Goal: Information Seeking & Learning: Learn about a topic

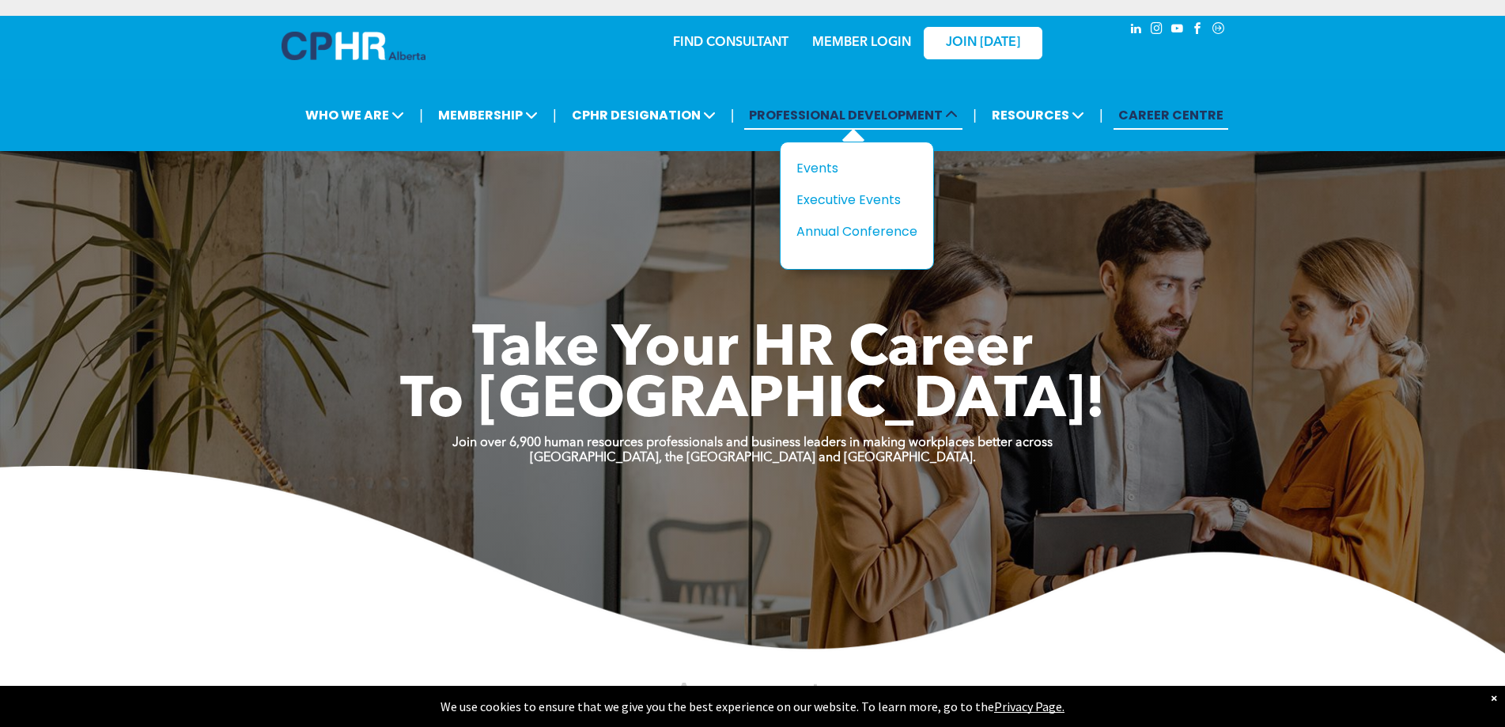
click at [830, 117] on span "PROFESSIONAL DEVELOPMENT" at bounding box center [853, 114] width 218 height 29
click at [812, 165] on div "Events" at bounding box center [851, 168] width 109 height 20
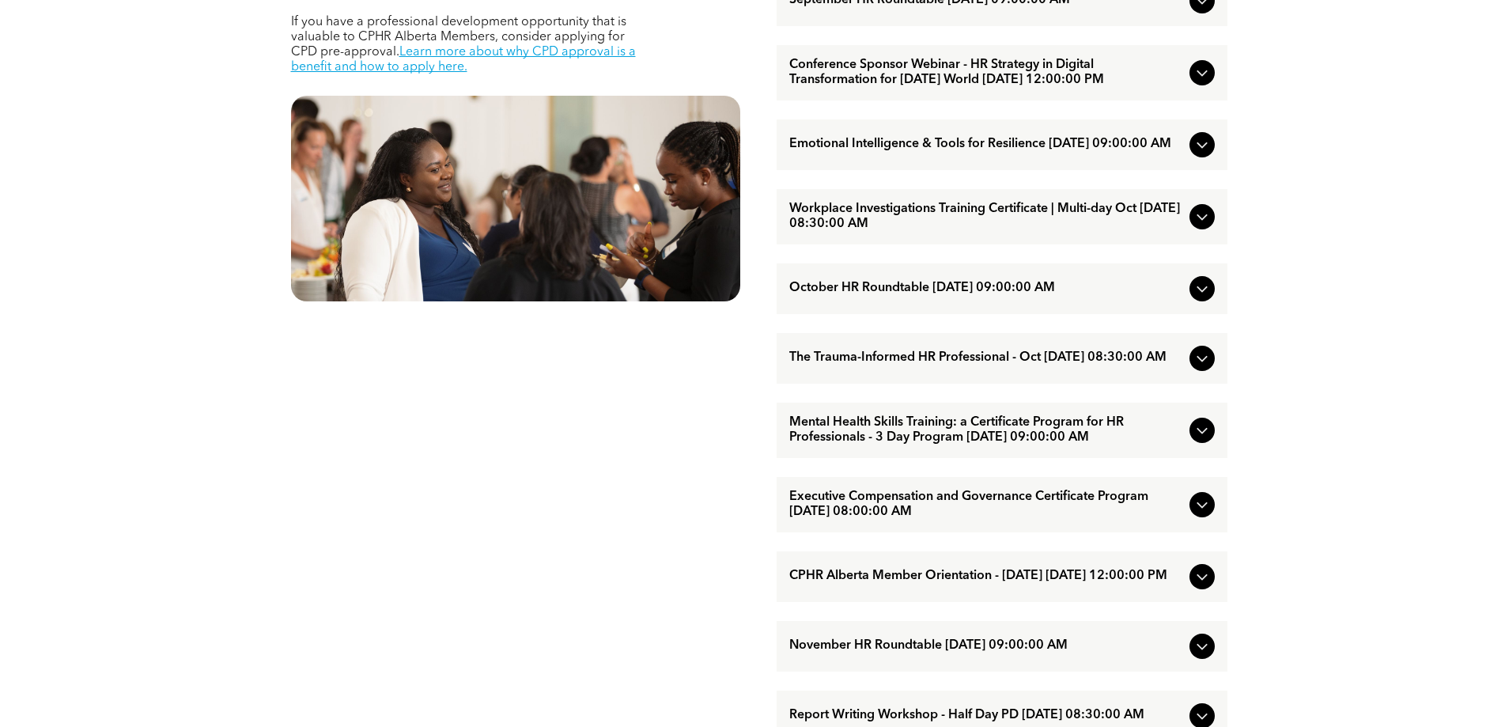
scroll to position [870, 0]
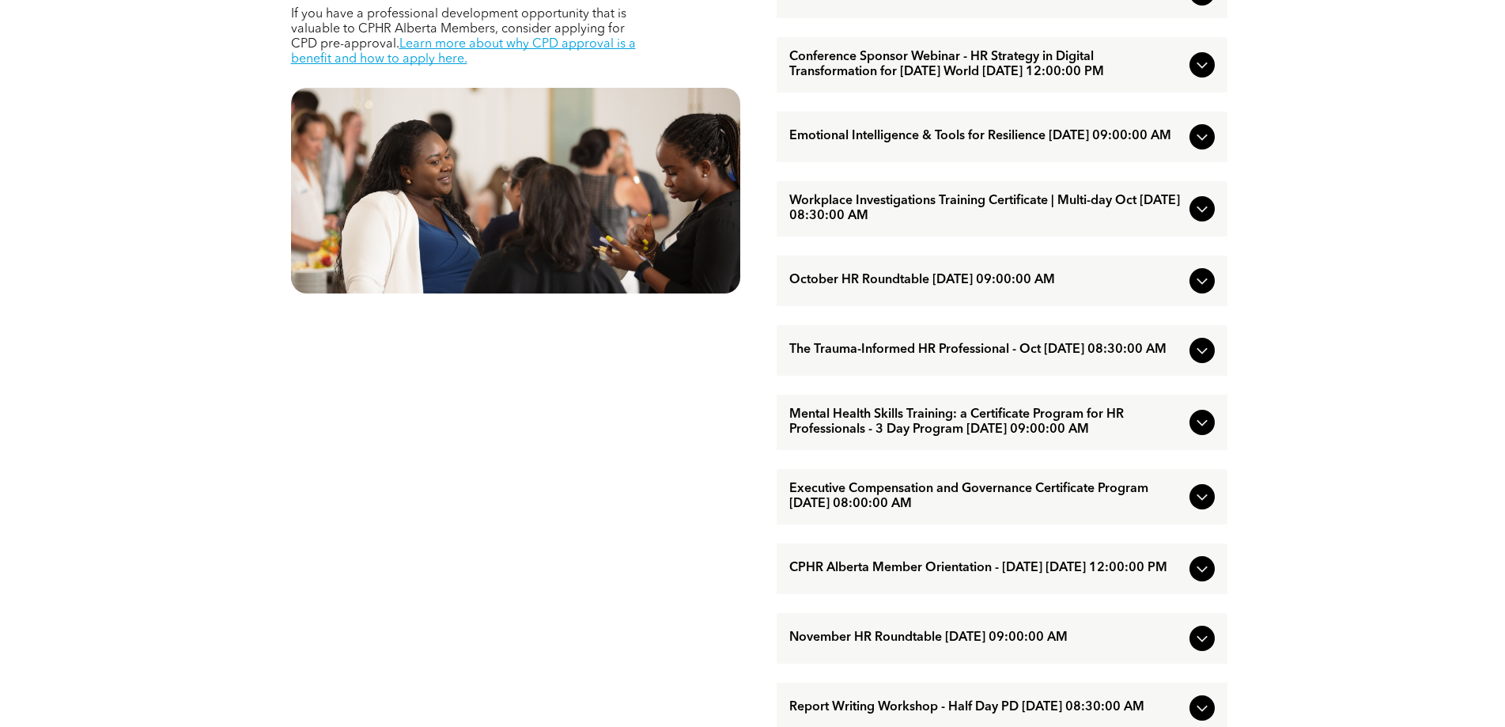
click at [1065, 224] on span "Workplace Investigations Training Certificate | Multi-day Oct [DATE] 08:30:00 AM" at bounding box center [986, 209] width 394 height 30
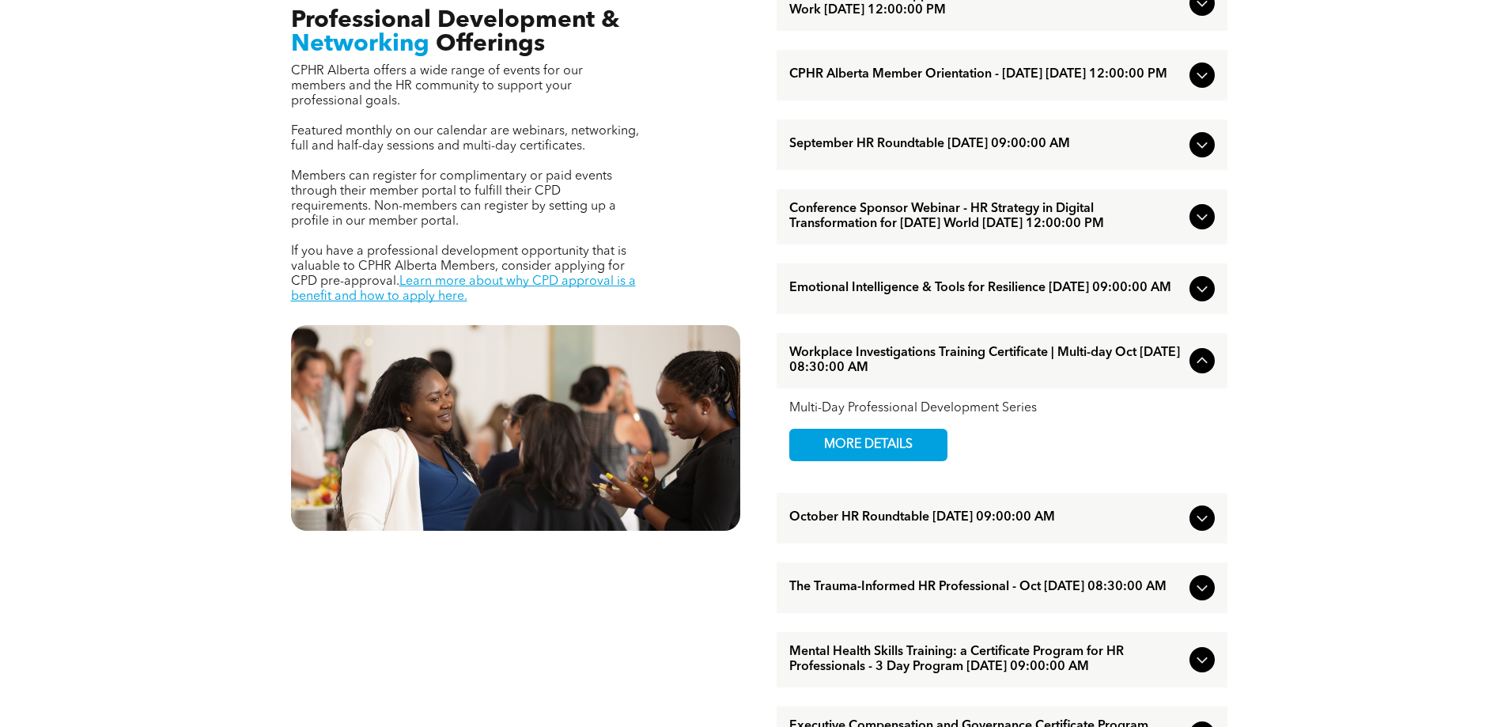
scroll to position [475, 0]
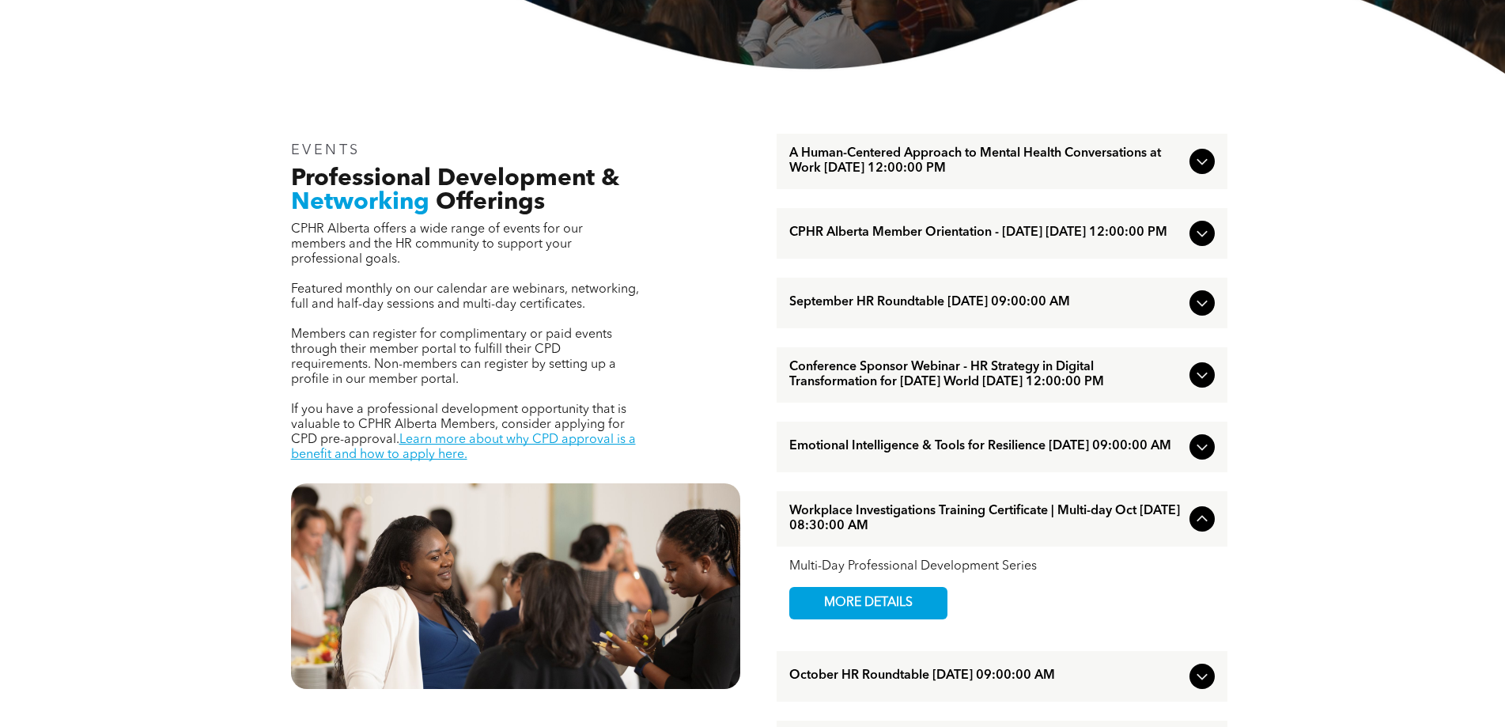
click at [1206, 456] on icon at bounding box center [1202, 446] width 19 height 19
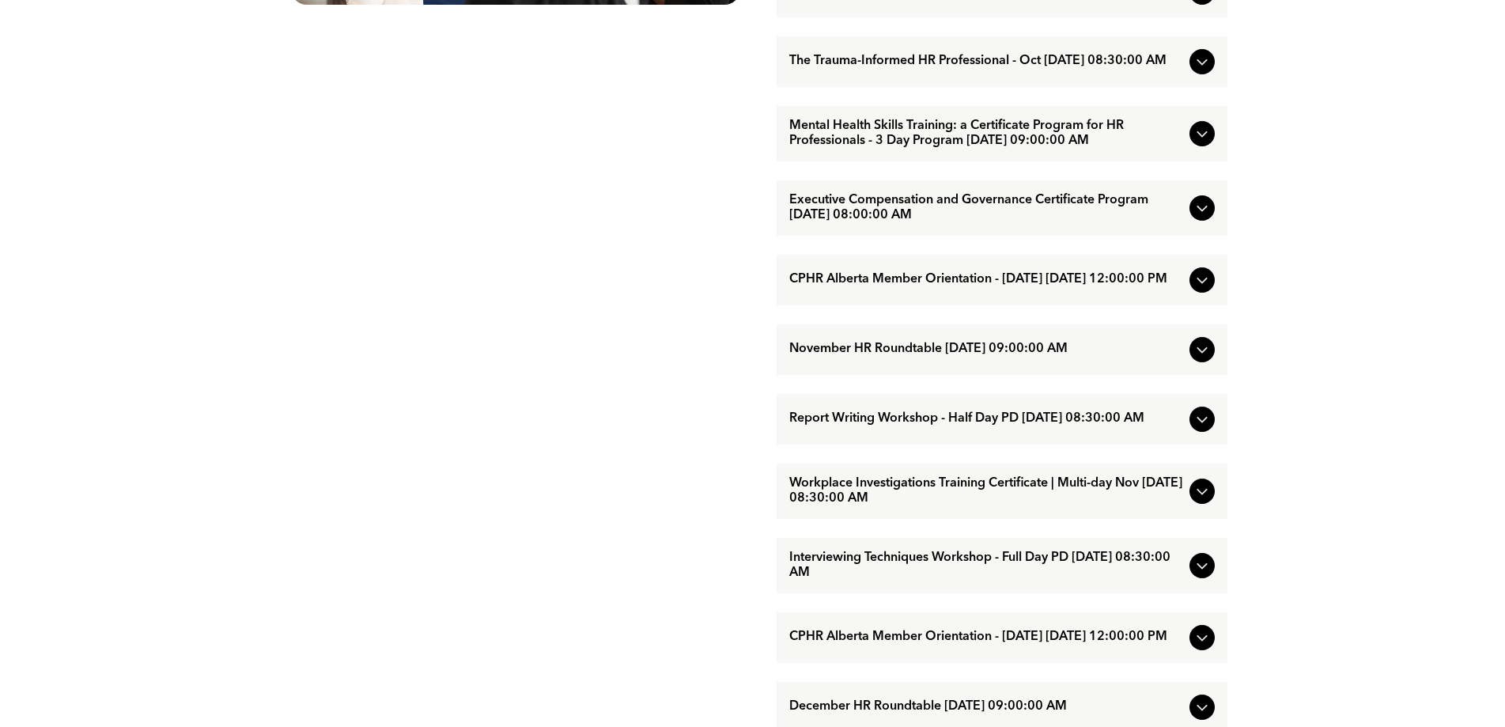
scroll to position [1187, 0]
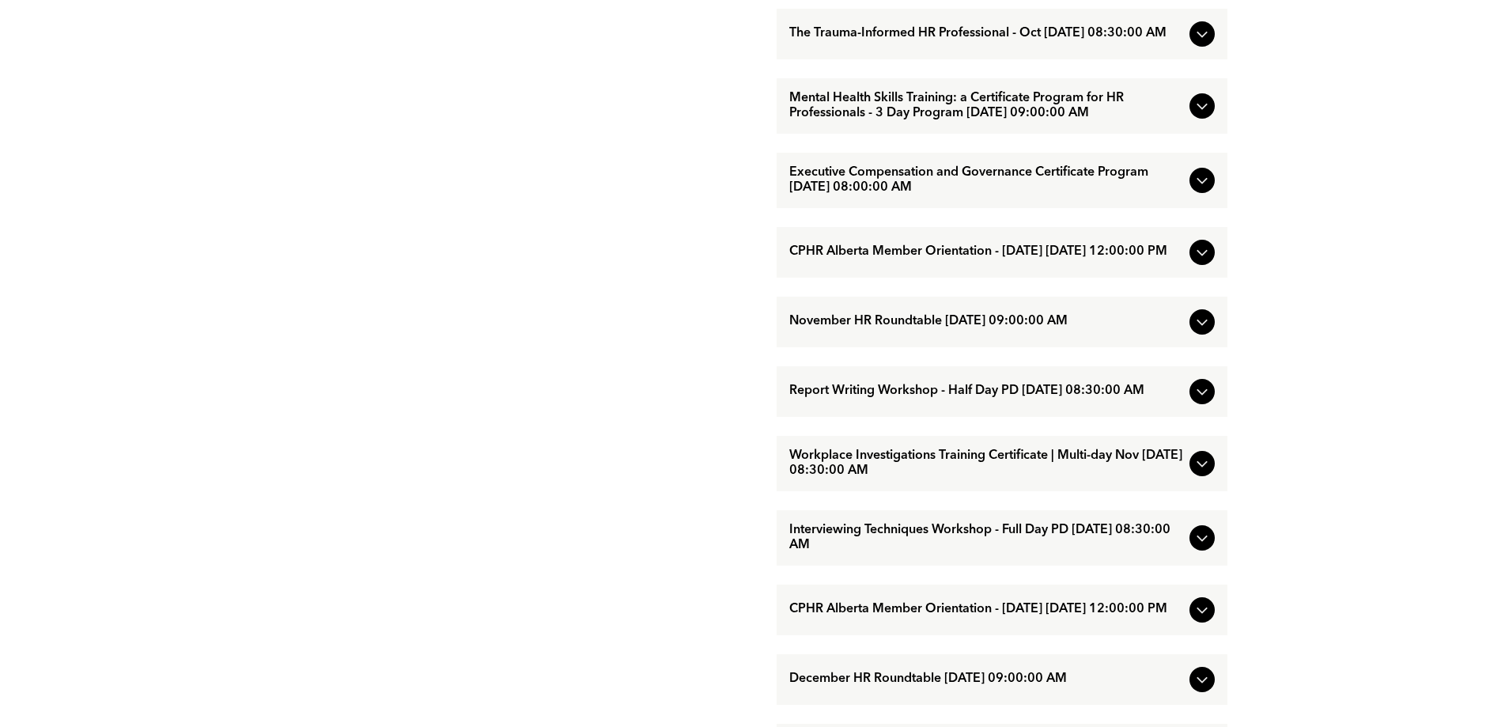
click at [1067, 553] on span "Interviewing Techniques Workshop - Full Day PD [DATE] 08:30:00 AM" at bounding box center [986, 538] width 394 height 30
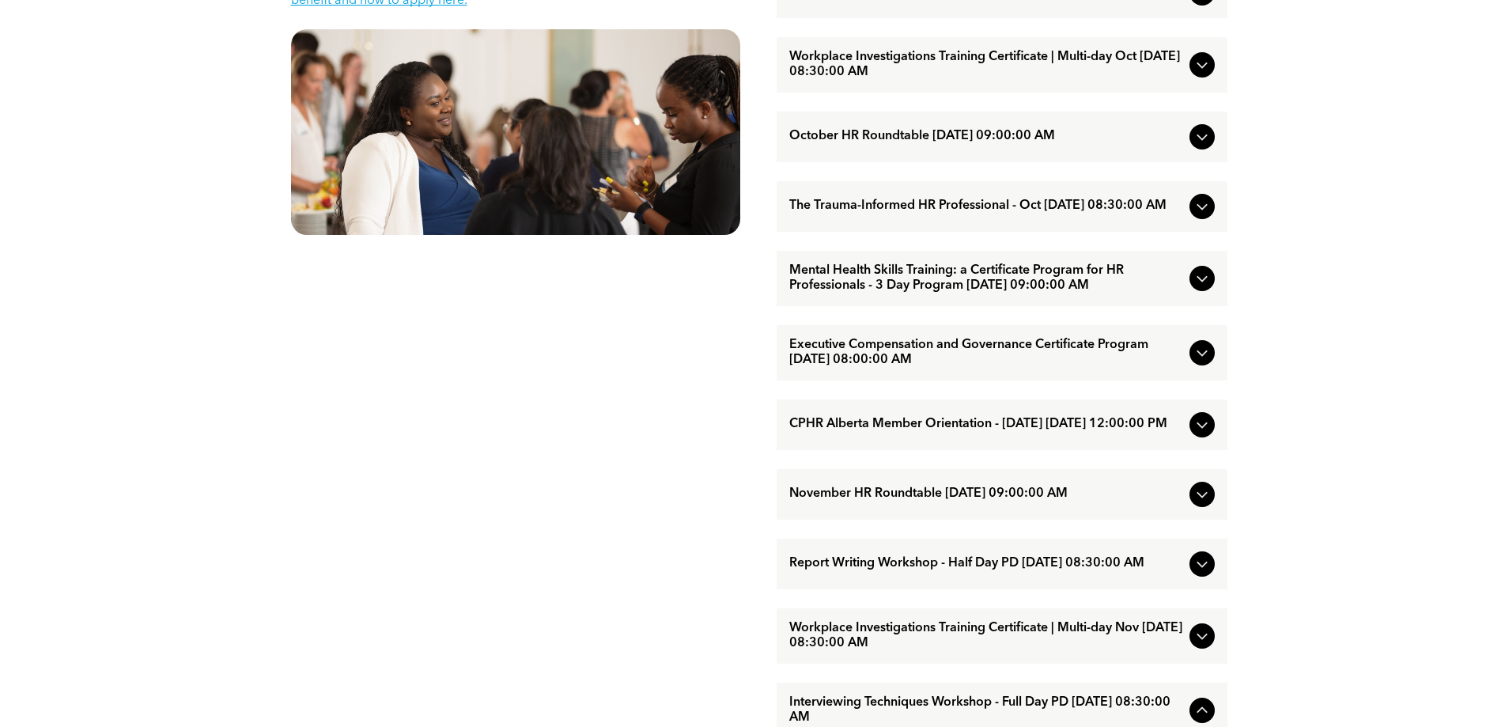
scroll to position [1028, 0]
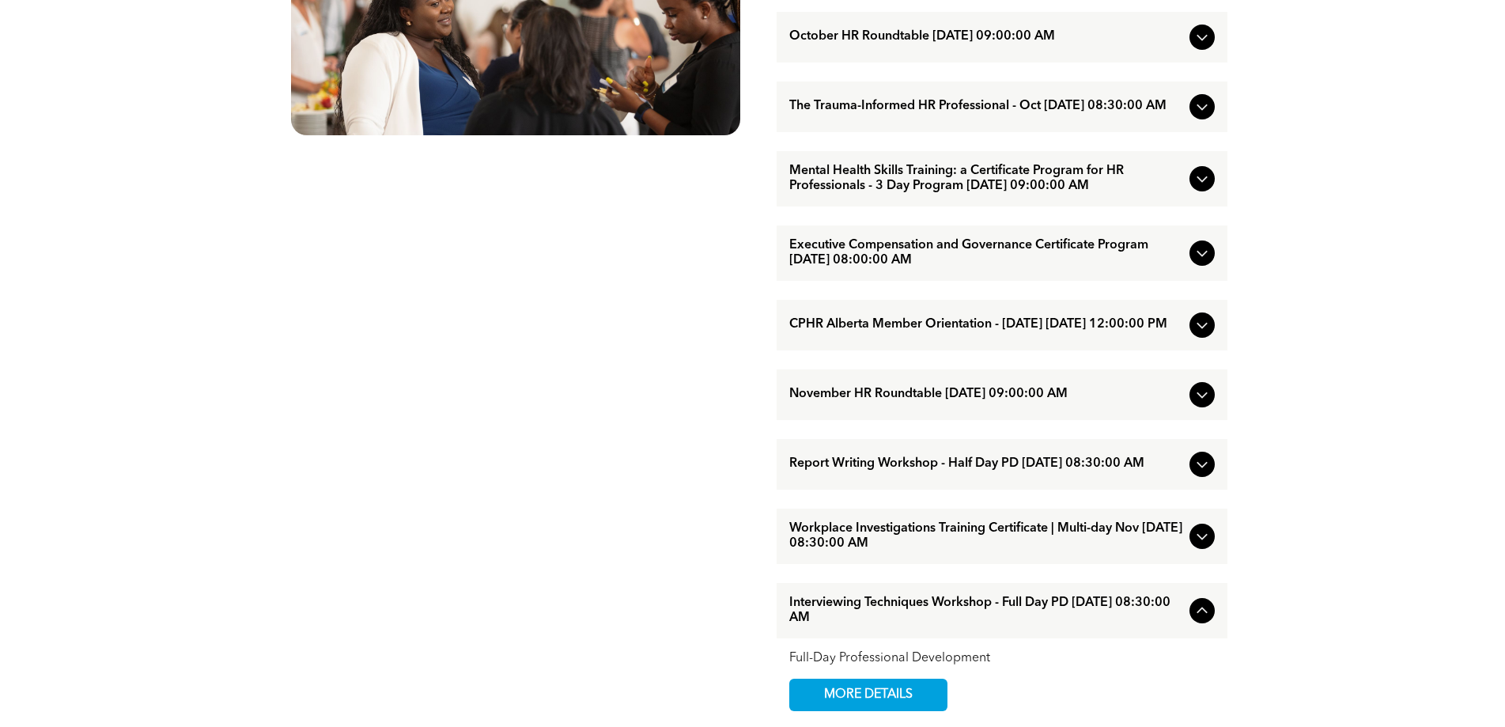
click at [1207, 620] on icon at bounding box center [1202, 610] width 19 height 19
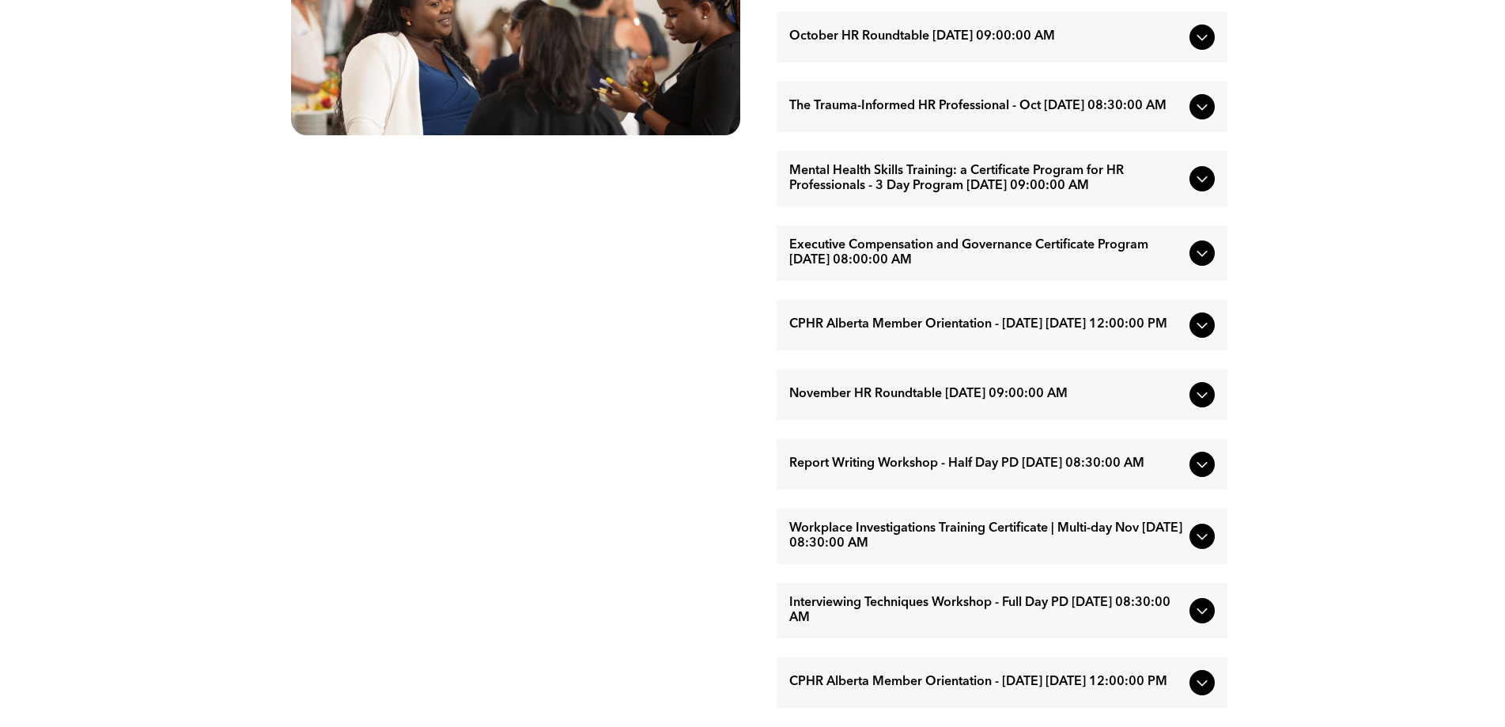
click at [1206, 620] on icon at bounding box center [1202, 610] width 19 height 19
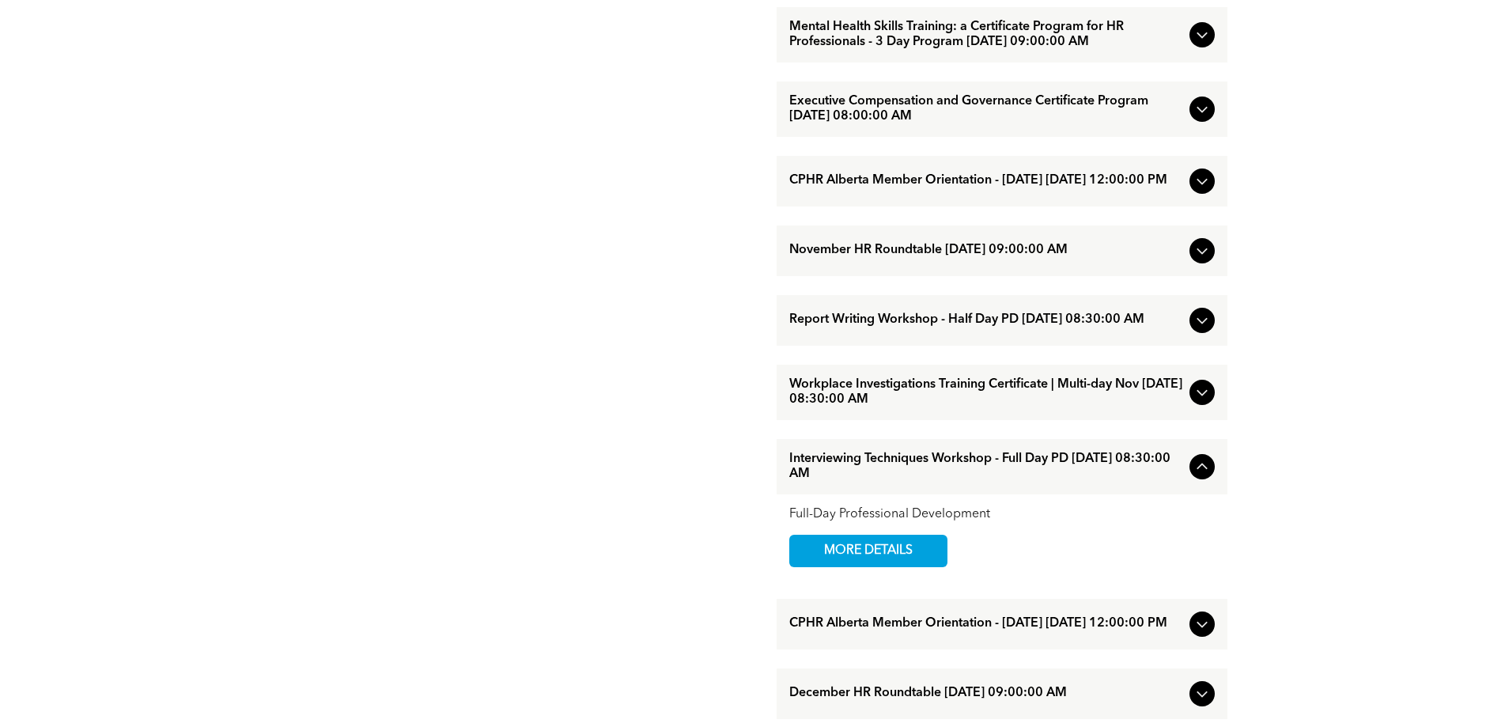
scroll to position [1187, 0]
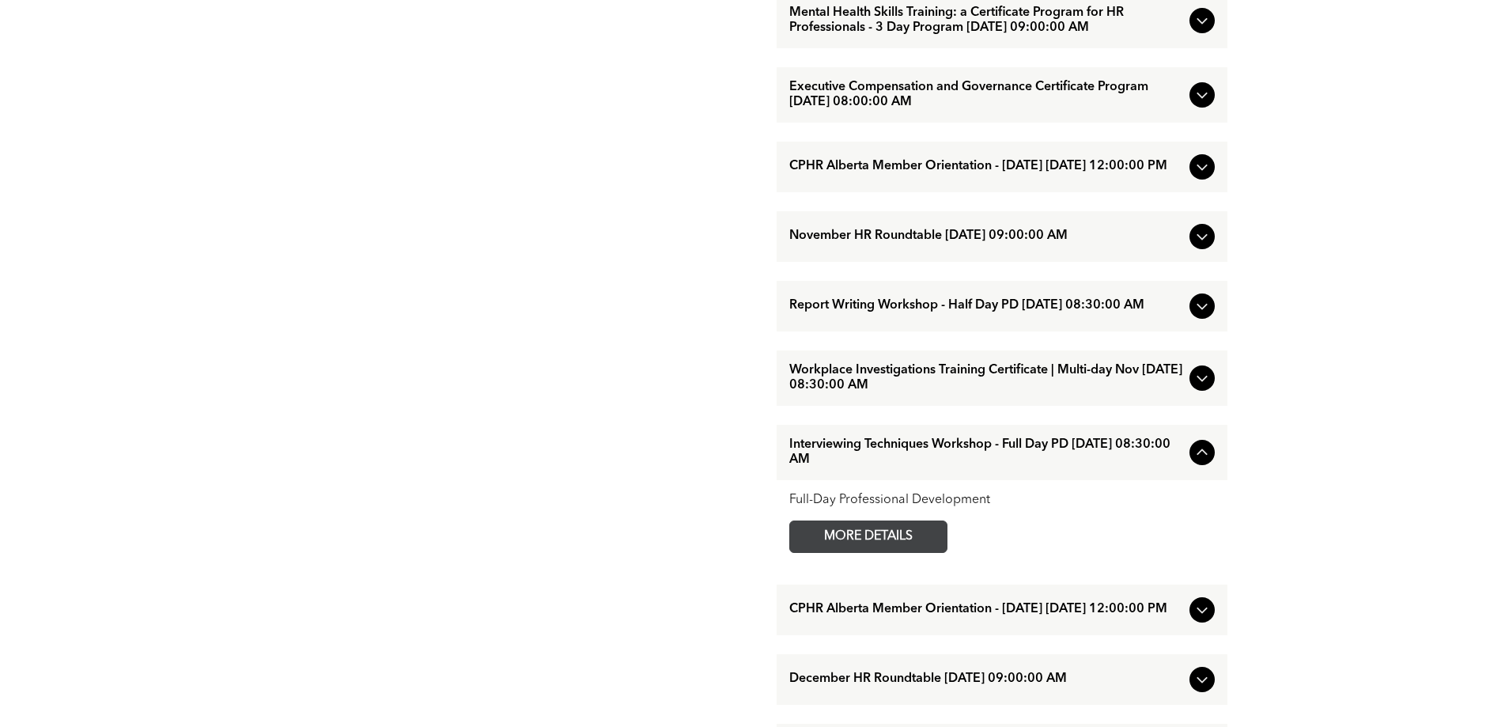
click at [928, 552] on span "MORE DETAILS" at bounding box center [868, 536] width 125 height 31
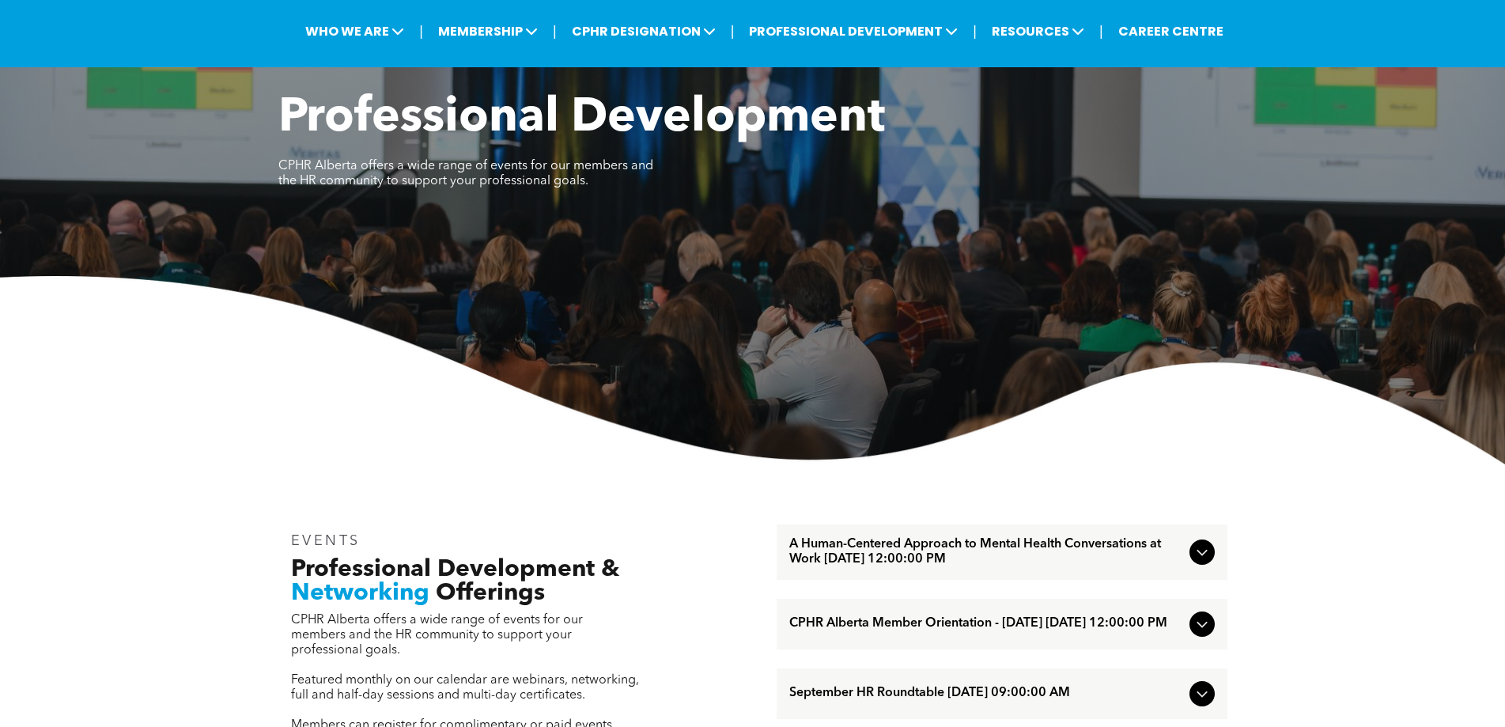
scroll to position [79, 0]
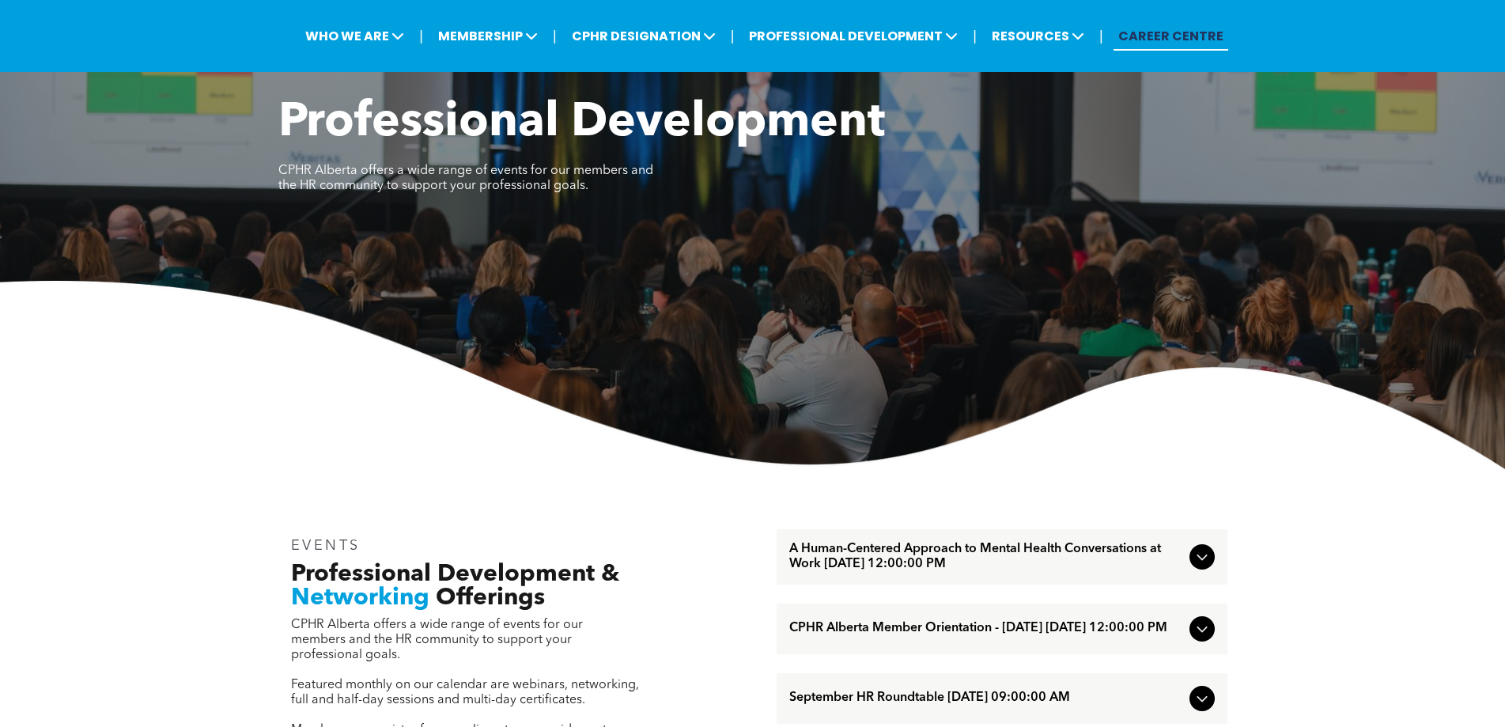
click at [1195, 40] on link "CAREER CENTRE" at bounding box center [1171, 35] width 115 height 29
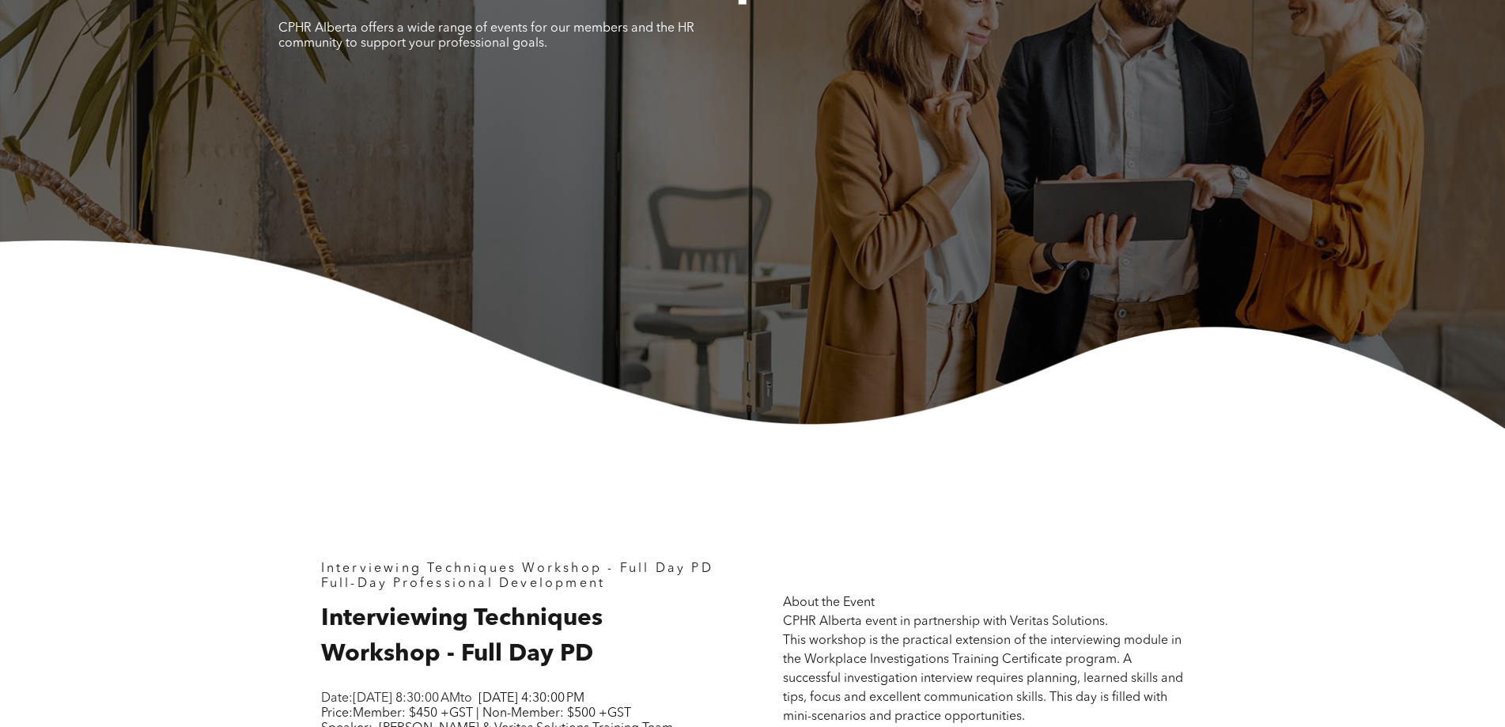
scroll to position [554, 0]
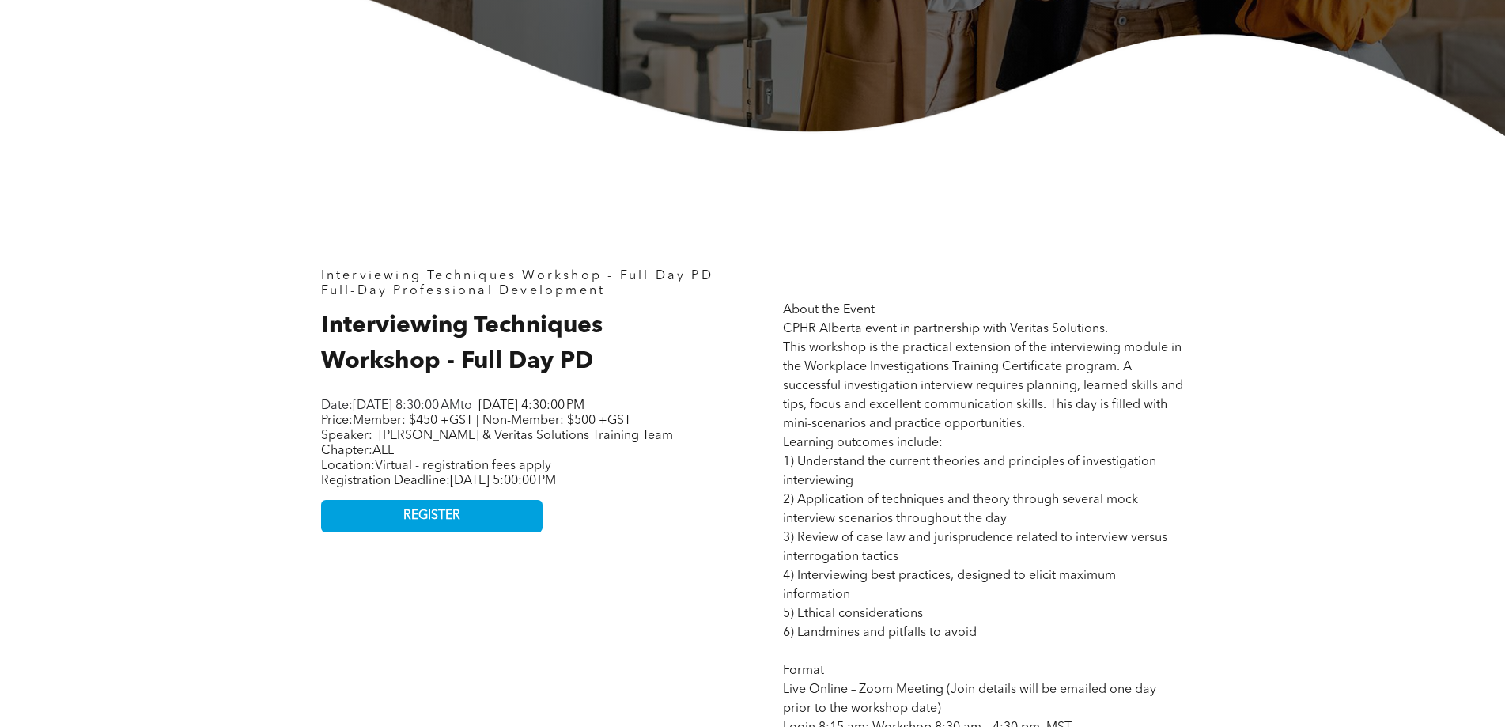
click at [429, 472] on span "Virtual - registration fees apply" at bounding box center [463, 466] width 176 height 13
click at [642, 477] on p "Location: Virtual - registration fees apply Registration Deadline: [DATE] 5:00:…" at bounding box center [519, 474] width 396 height 30
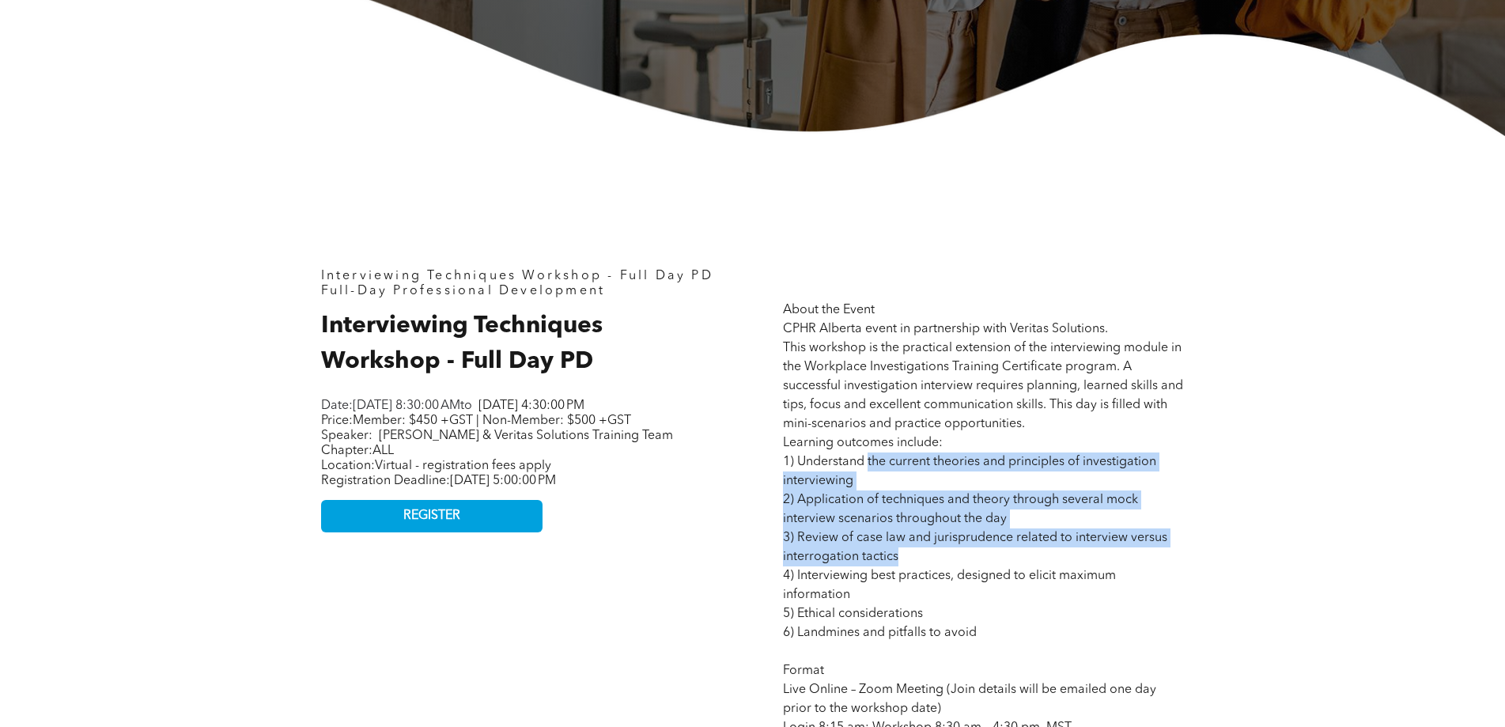
drag, startPoint x: 956, startPoint y: 469, endPoint x: 1115, endPoint y: 566, distance: 187.1
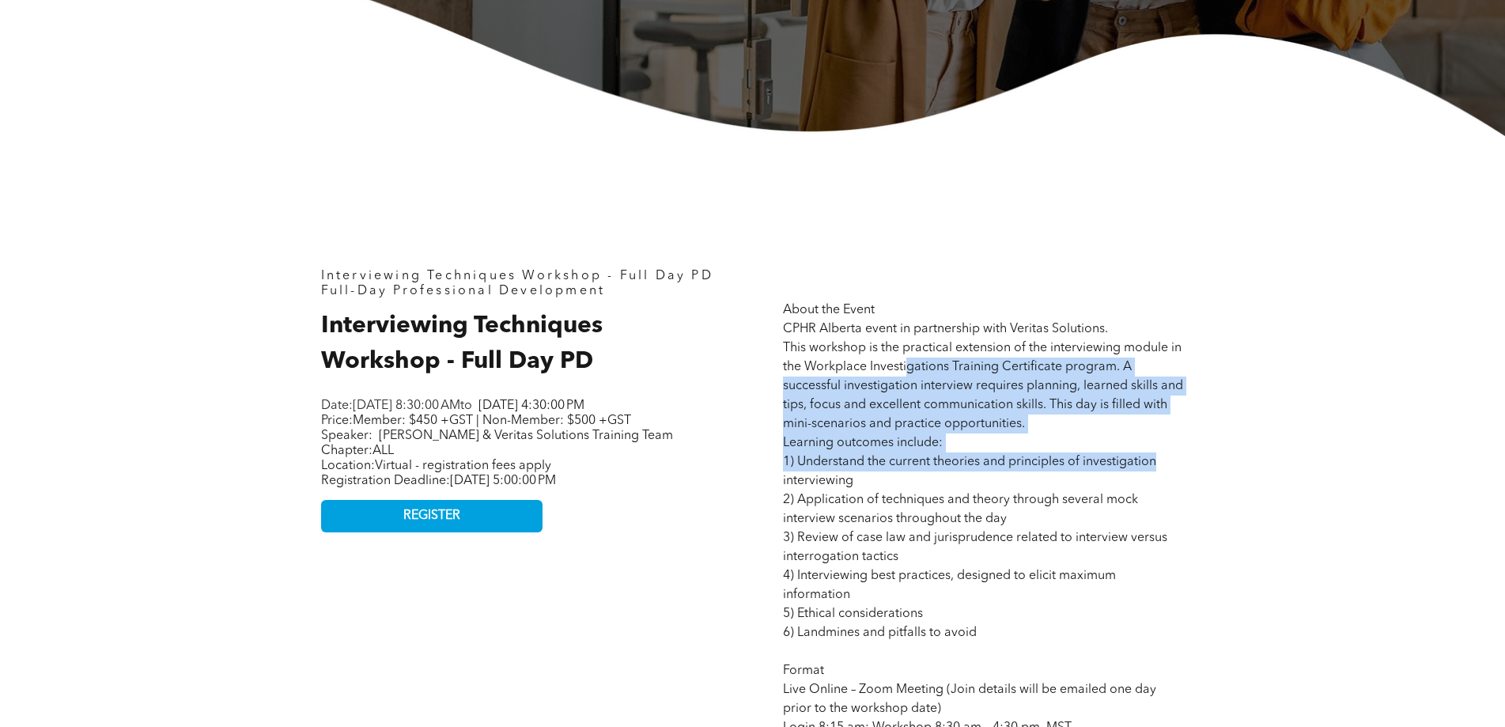
drag, startPoint x: 907, startPoint y: 369, endPoint x: 1156, endPoint y: 457, distance: 263.5
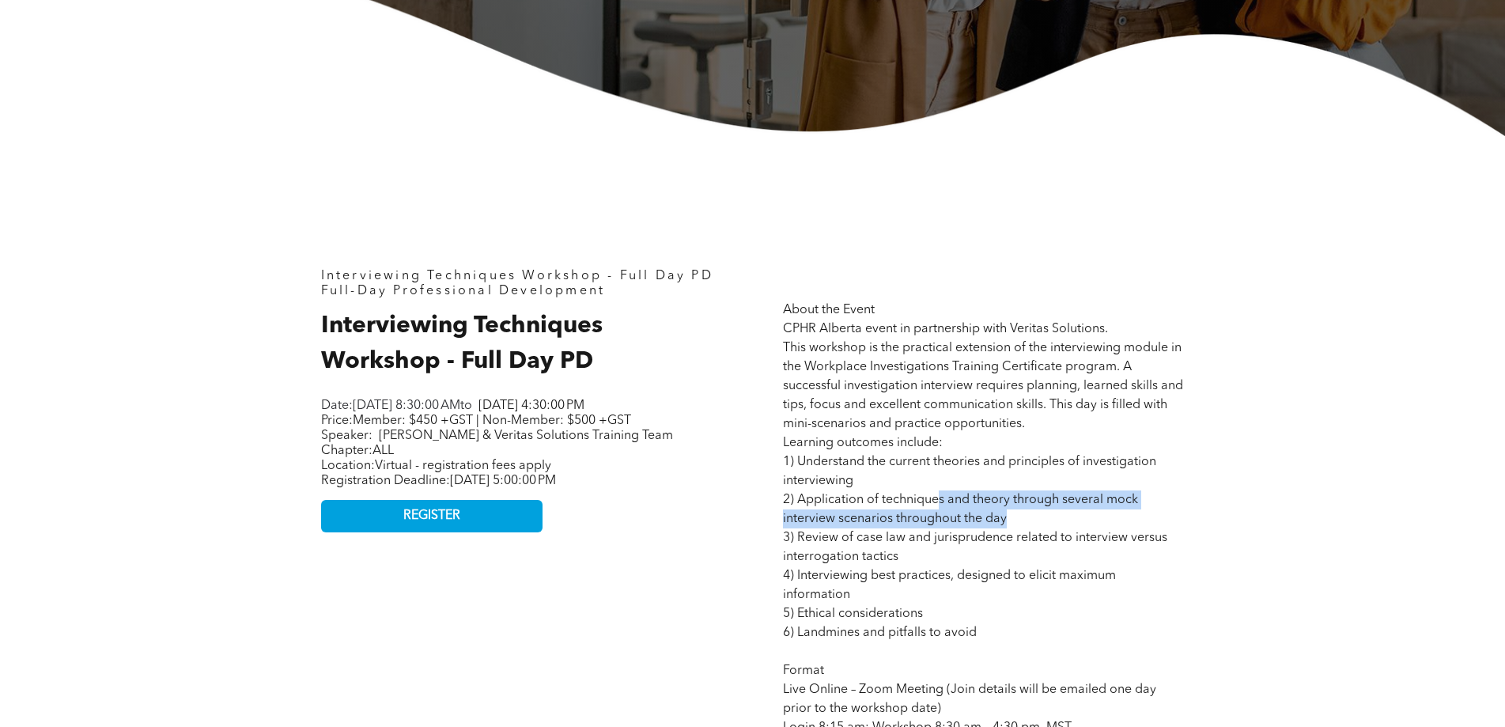
drag, startPoint x: 942, startPoint y: 501, endPoint x: 1112, endPoint y: 526, distance: 172.0
drag, startPoint x: 990, startPoint y: 521, endPoint x: 975, endPoint y: 519, distance: 14.4
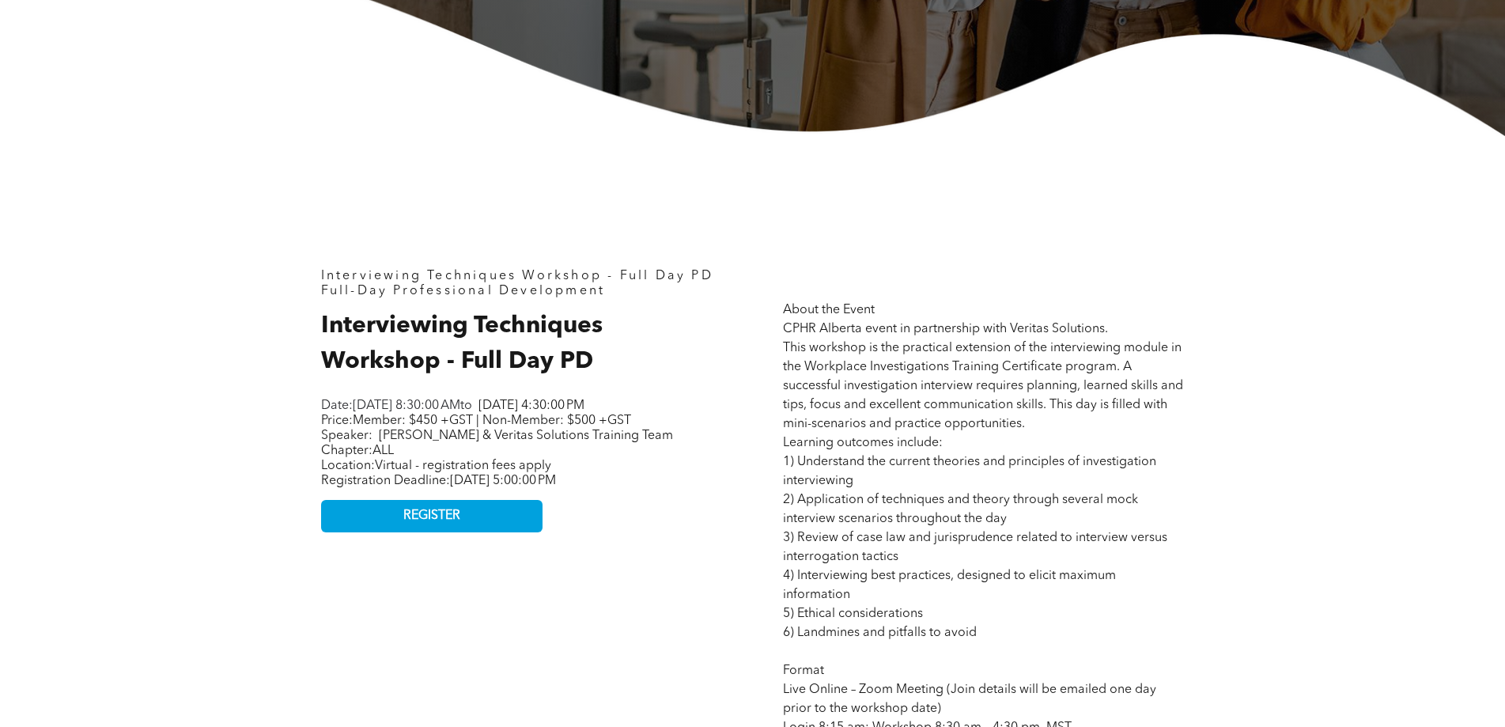
drag, startPoint x: 933, startPoint y: 530, endPoint x: 1170, endPoint y: 543, distance: 237.7
drag, startPoint x: 1252, startPoint y: 586, endPoint x: 1232, endPoint y: 593, distance: 21.5
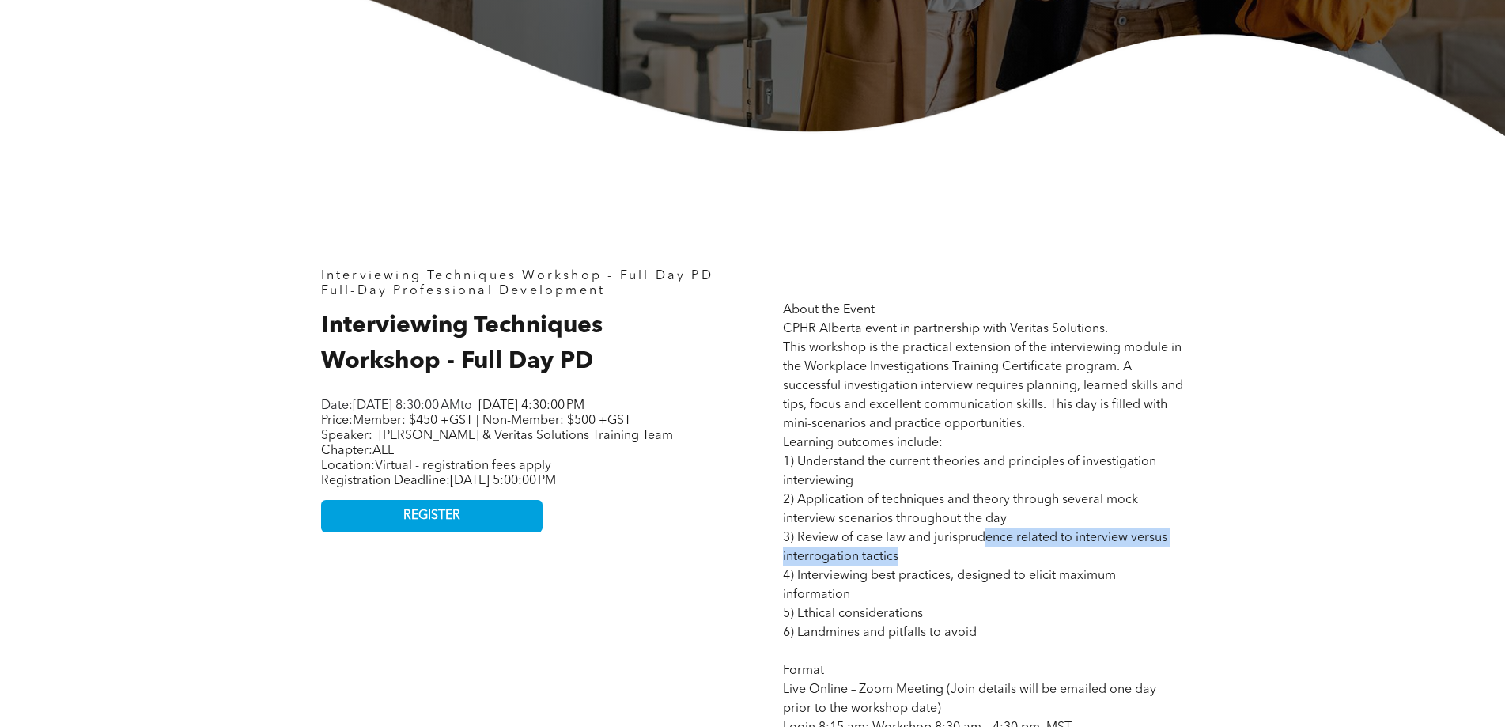
drag, startPoint x: 991, startPoint y: 542, endPoint x: 1020, endPoint y: 574, distance: 43.2
